Goal: Use online tool/utility: Utilize a website feature to perform a specific function

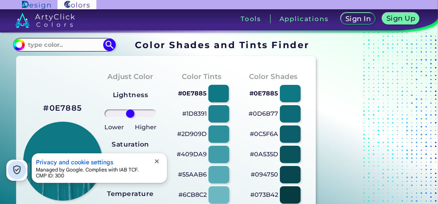
click at [216, 93] on div at bounding box center [218, 93] width 21 height 17
type input "#0e7885"
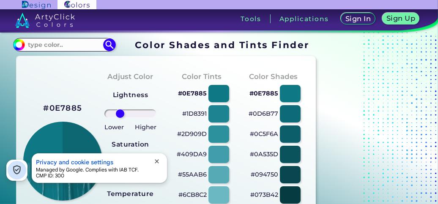
drag, startPoint x: 131, startPoint y: 115, endPoint x: 120, endPoint y: 114, distance: 11.0
type input "-48"
click at [120, 114] on input "range" at bounding box center [130, 113] width 52 height 8
click at [215, 90] on div at bounding box center [218, 93] width 21 height 17
type input "#0e7885"
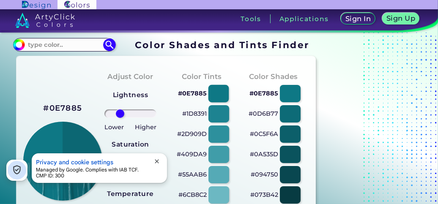
type input "0"
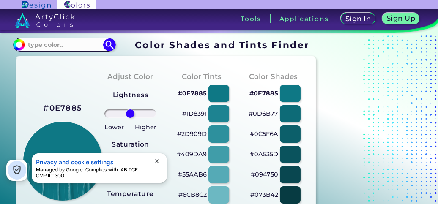
click at [159, 159] on span "close" at bounding box center [156, 161] width 7 height 7
